Goal: Information Seeking & Learning: Learn about a topic

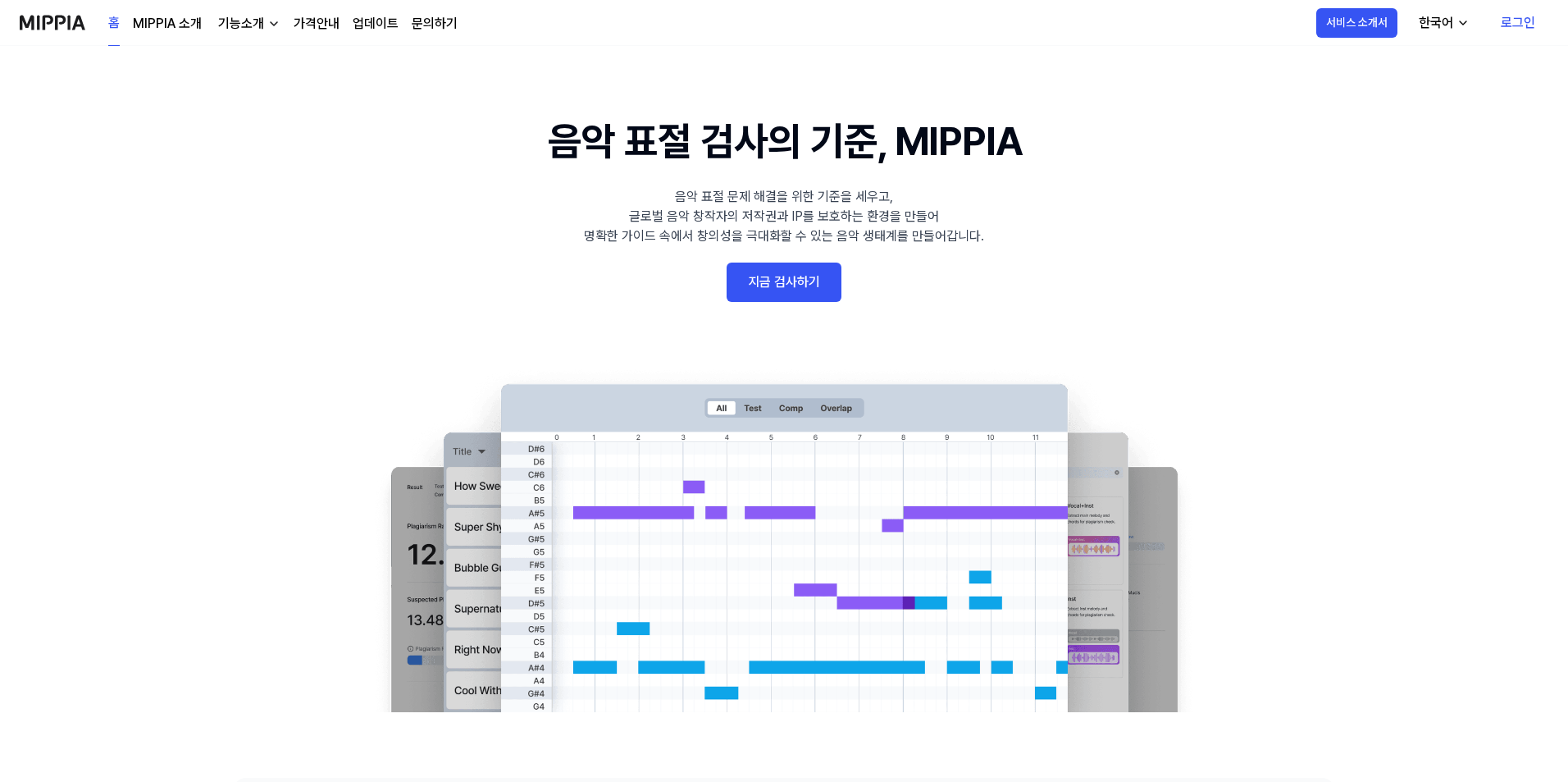
click at [801, 279] on link "지금 검사하기" at bounding box center [784, 282] width 115 height 40
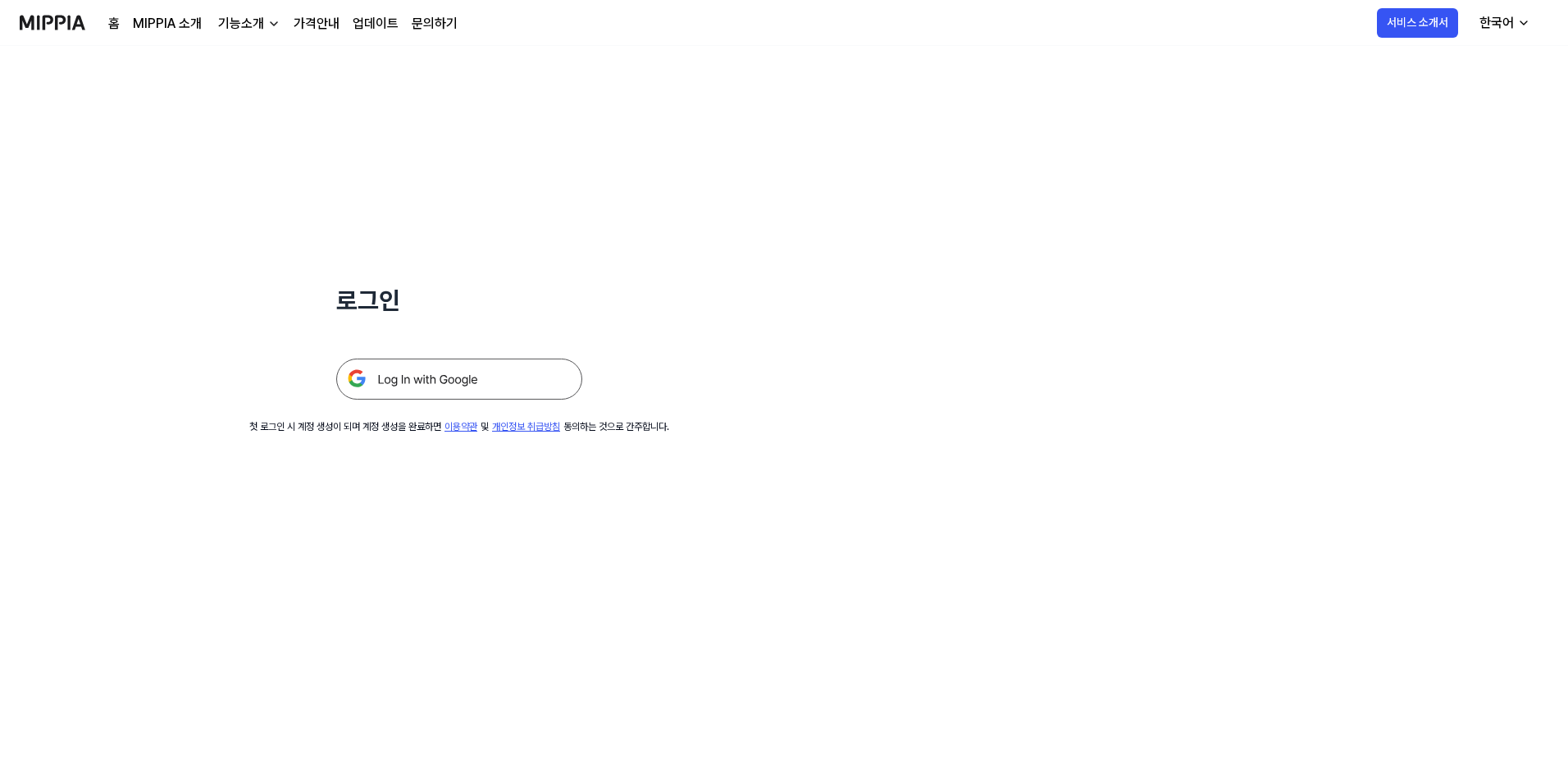
click at [312, 20] on link "가격안내" at bounding box center [316, 24] width 45 height 20
